Goal: Navigation & Orientation: Find specific page/section

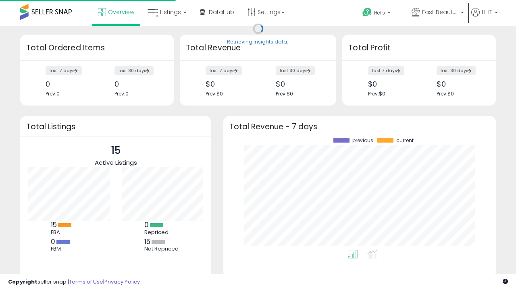
scroll to position [112, 256]
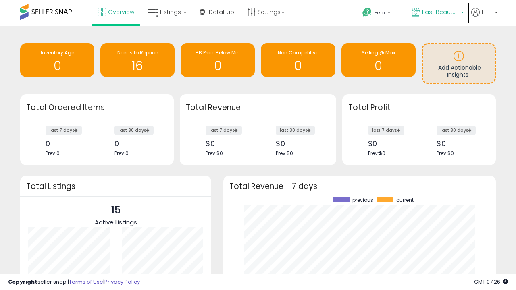
click at [437, 13] on span "Fast Beauty ([GEOGRAPHIC_DATA])" at bounding box center [440, 12] width 36 height 8
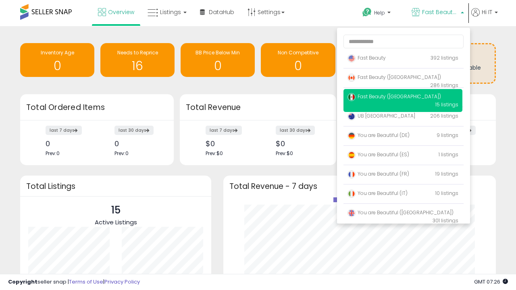
click at [403, 98] on span "Fast Beauty ([GEOGRAPHIC_DATA])" at bounding box center [395, 96] width 94 height 7
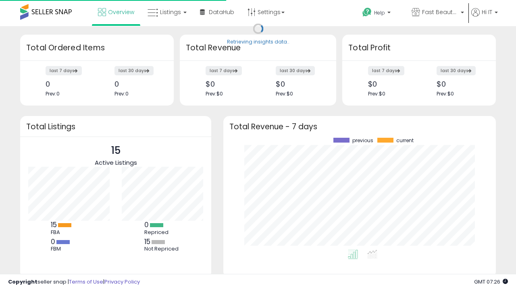
scroll to position [112, 256]
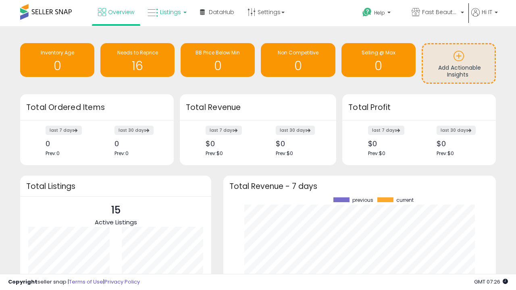
click at [166, 12] on span "Listings" at bounding box center [170, 12] width 21 height 8
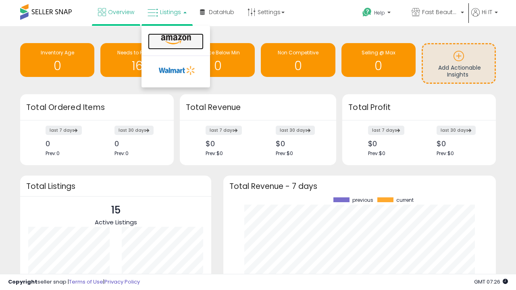
click at [175, 40] on icon at bounding box center [175, 40] width 35 height 10
